Goal: Check status: Check status

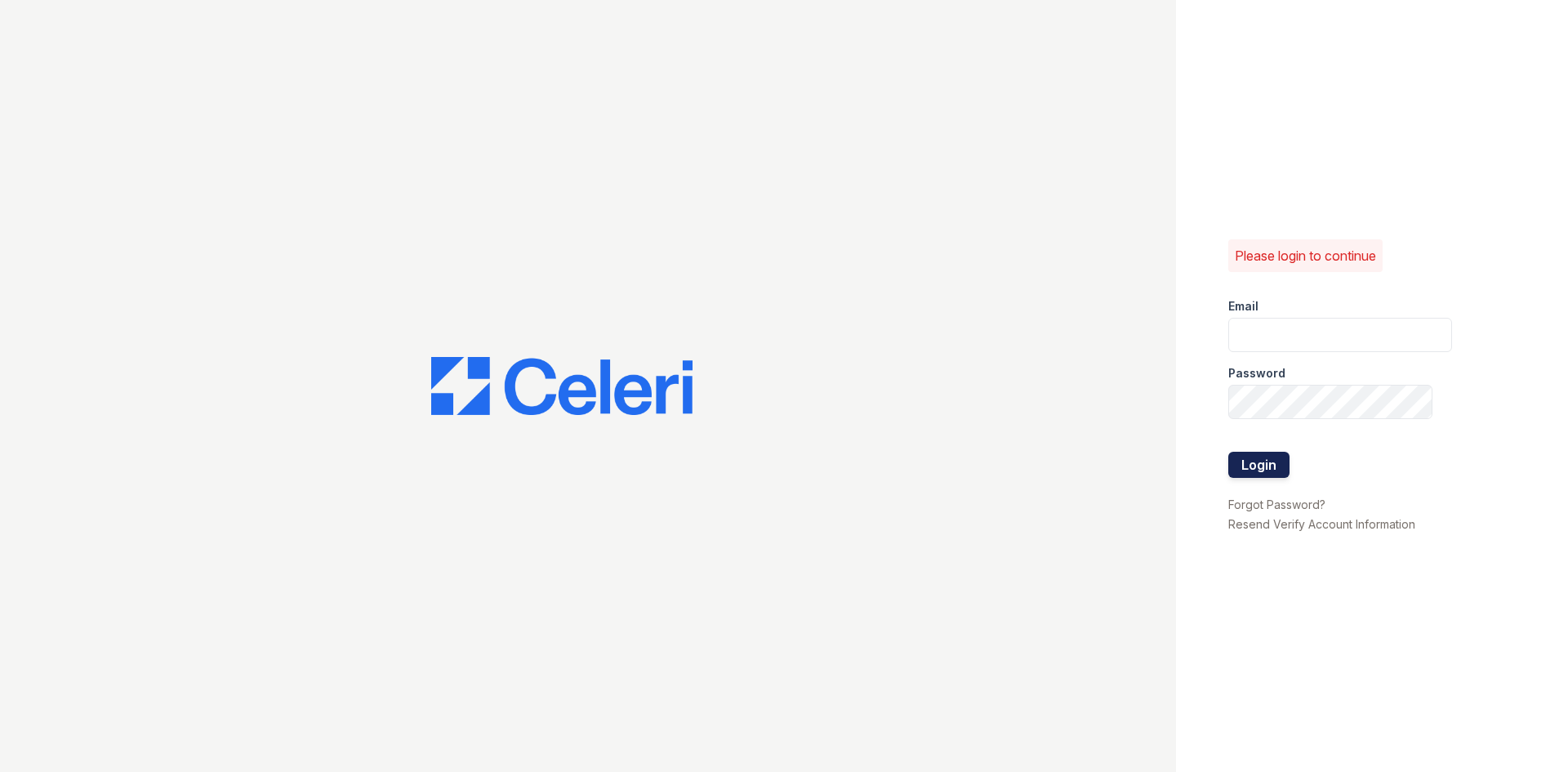
type input "[EMAIL_ADDRESS][DOMAIN_NAME]"
click at [1265, 473] on button "Login" at bounding box center [1259, 464] width 61 height 26
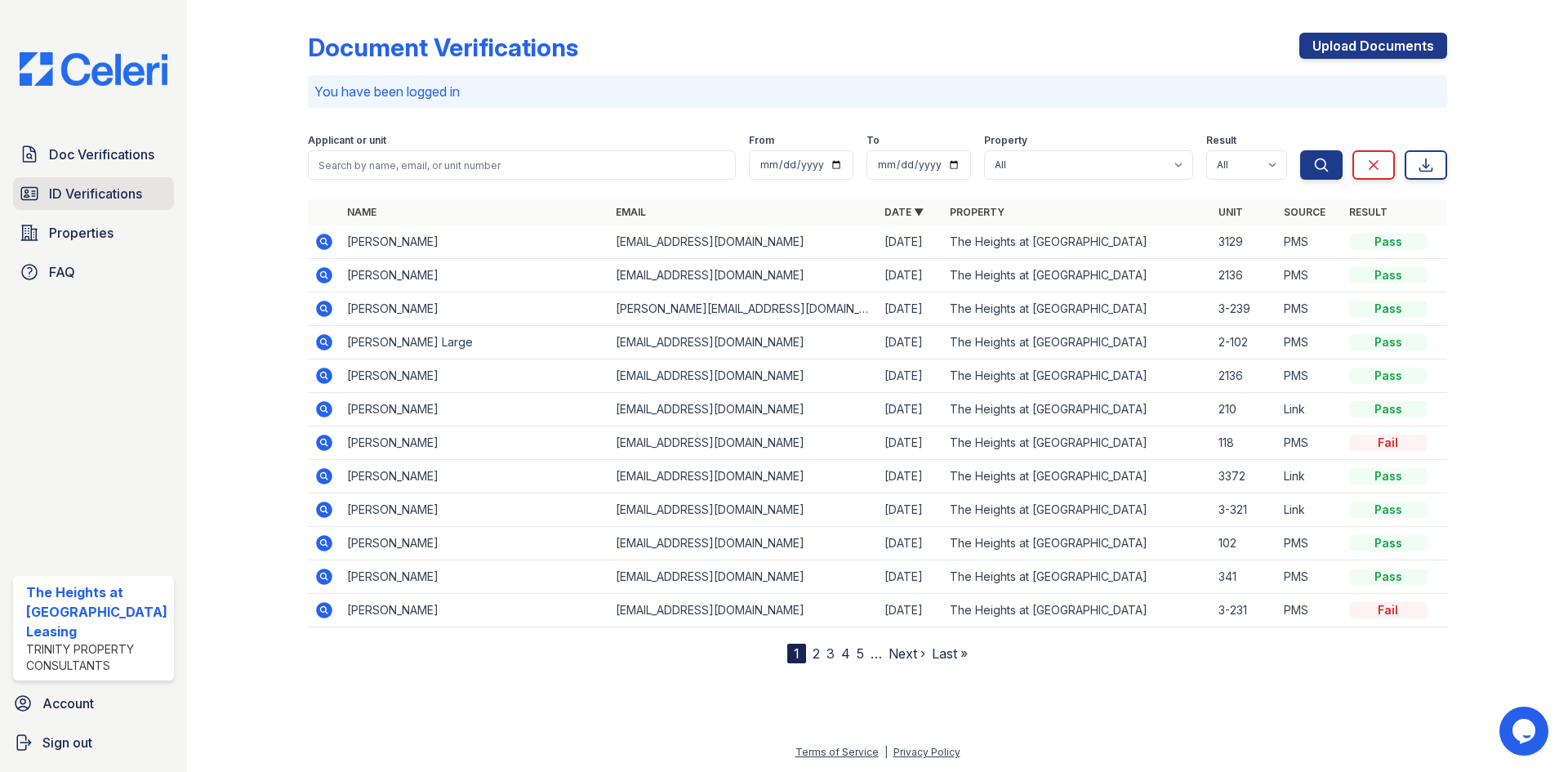
click at [99, 184] on span "ID Verifications" at bounding box center [96, 193] width 93 height 20
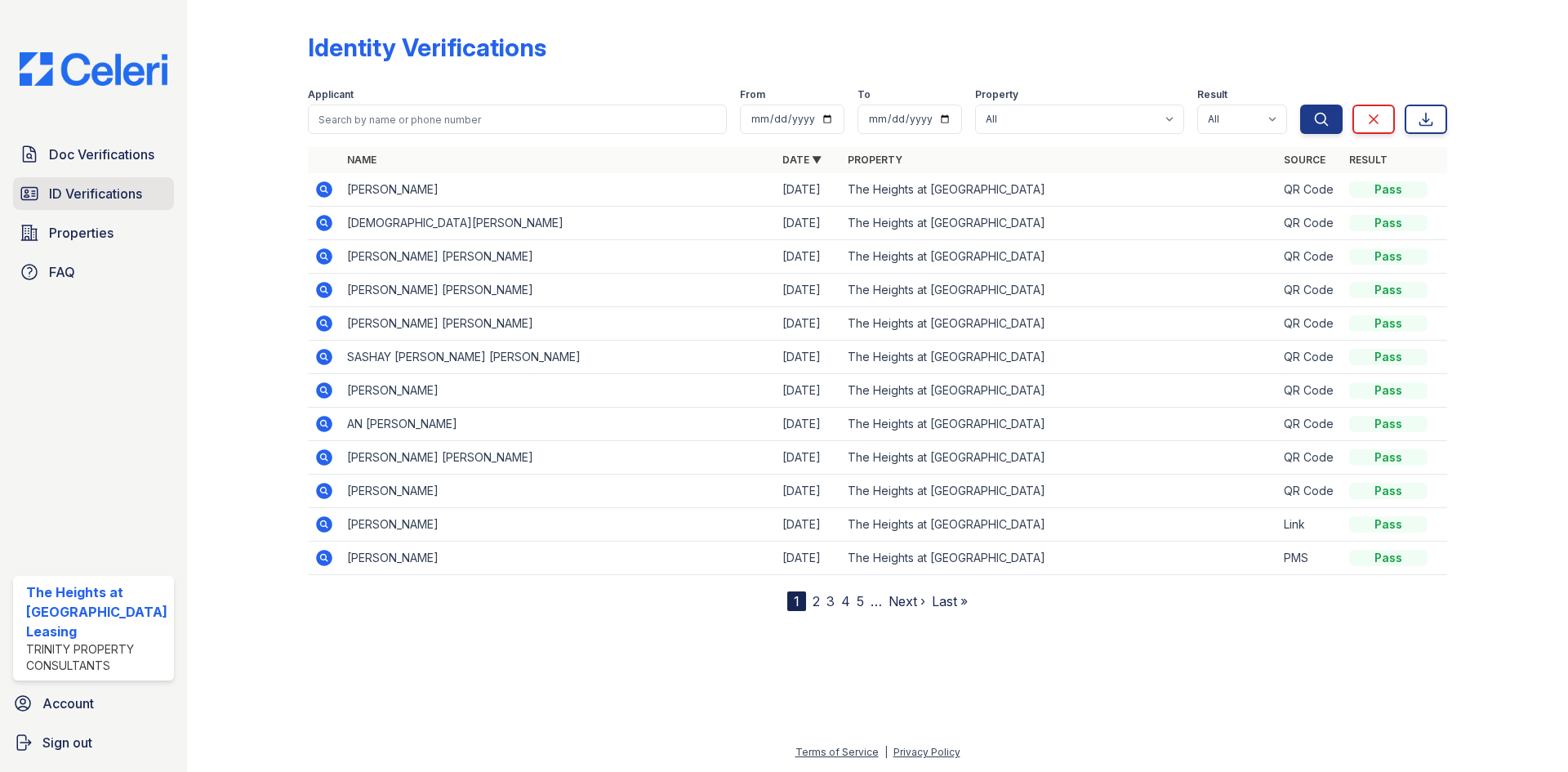
click at [125, 188] on span "ID Verifications" at bounding box center [96, 193] width 93 height 20
click at [76, 196] on span "ID Verifications" at bounding box center [96, 193] width 93 height 20
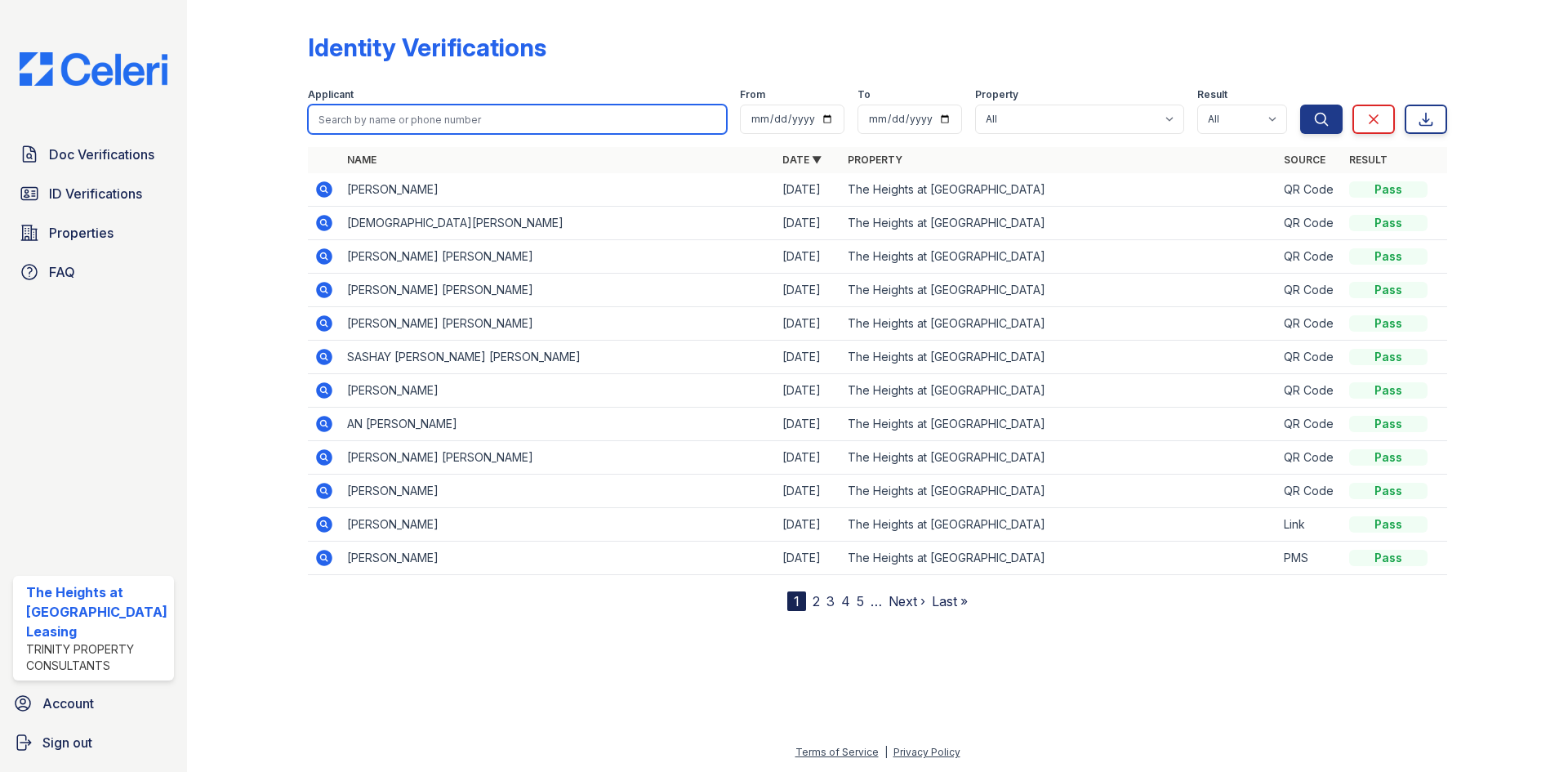
click at [383, 120] on input "search" at bounding box center [518, 119] width 419 height 30
paste input "Gerhardt"
type input "Gerhardt"
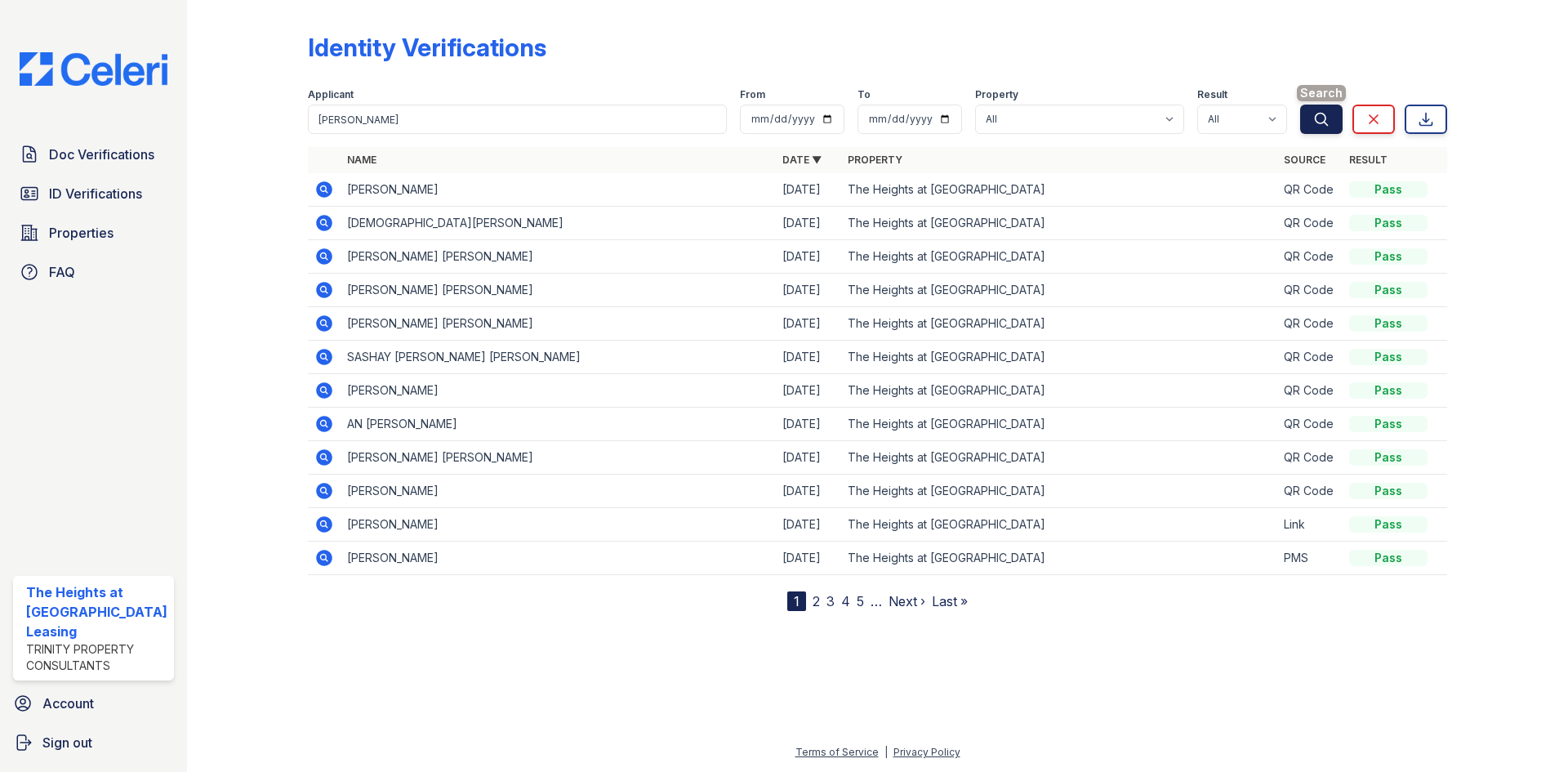
click at [1307, 113] on button "Search" at bounding box center [1321, 119] width 42 height 30
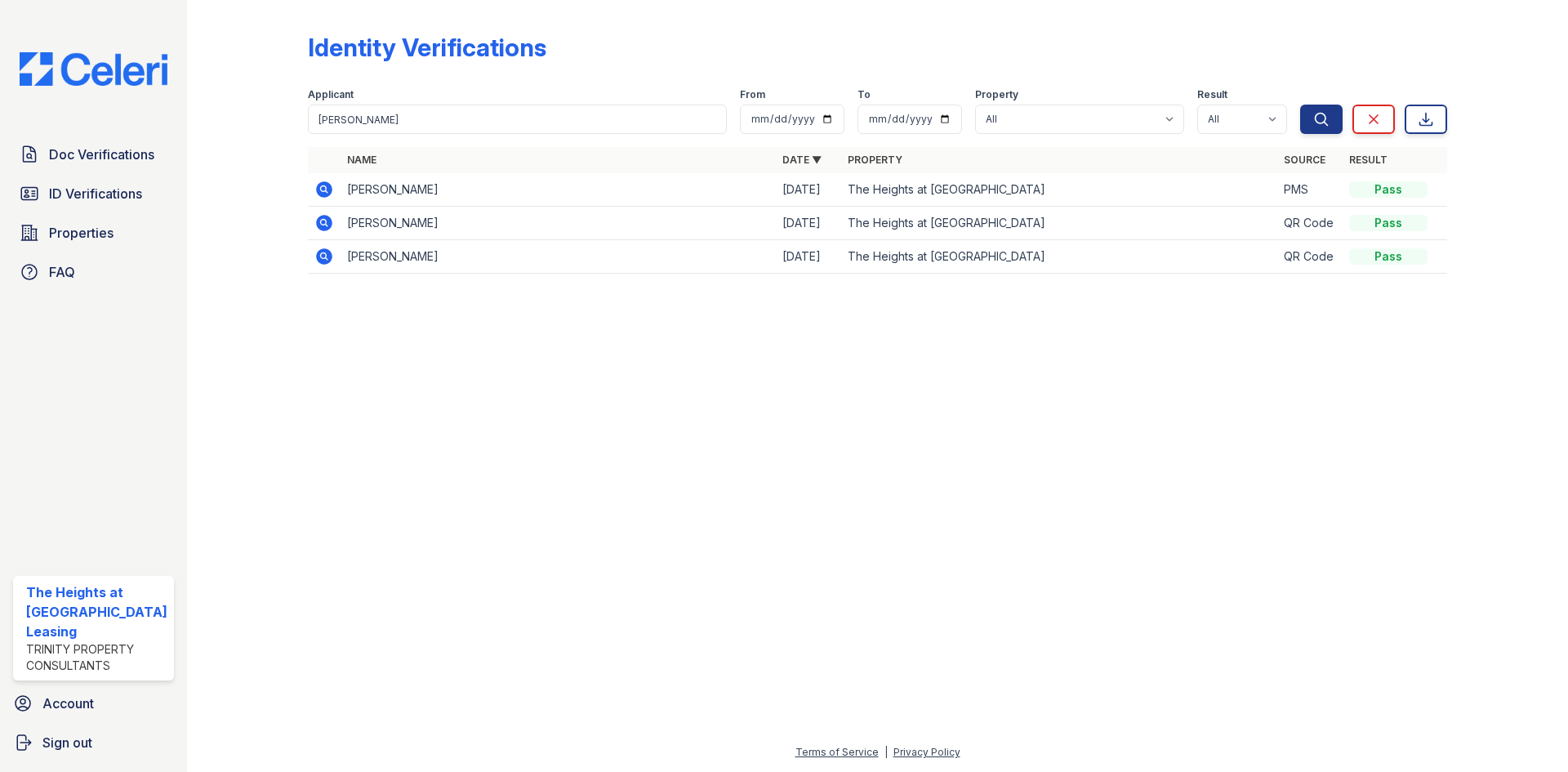
click at [321, 179] on td at bounding box center [324, 189] width 32 height 33
click at [322, 181] on icon at bounding box center [324, 190] width 20 height 20
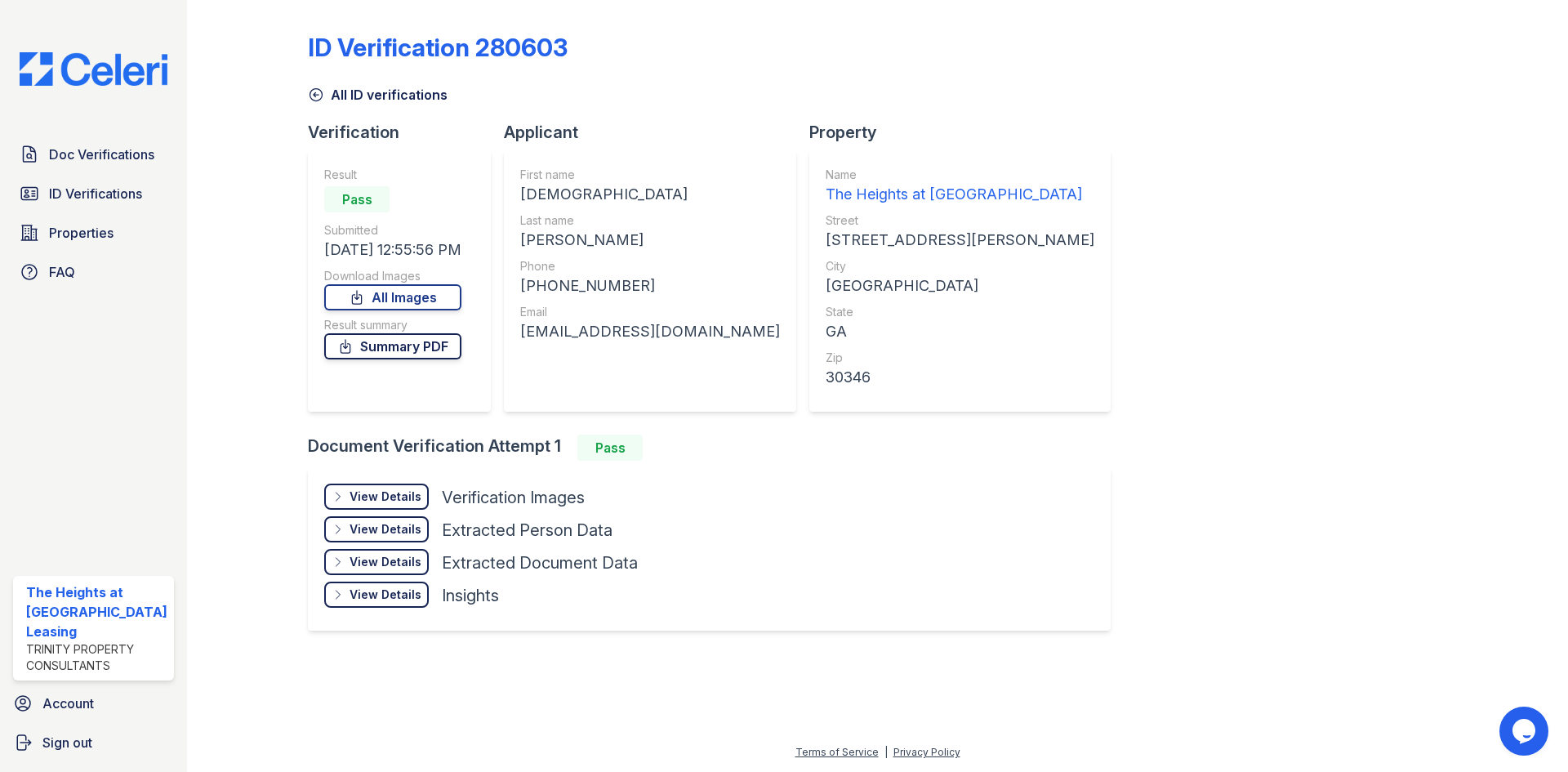
click at [370, 351] on link "Summary PDF" at bounding box center [392, 346] width 137 height 26
click at [421, 351] on link "Summary PDF" at bounding box center [392, 346] width 137 height 26
